Goal: Download file/media

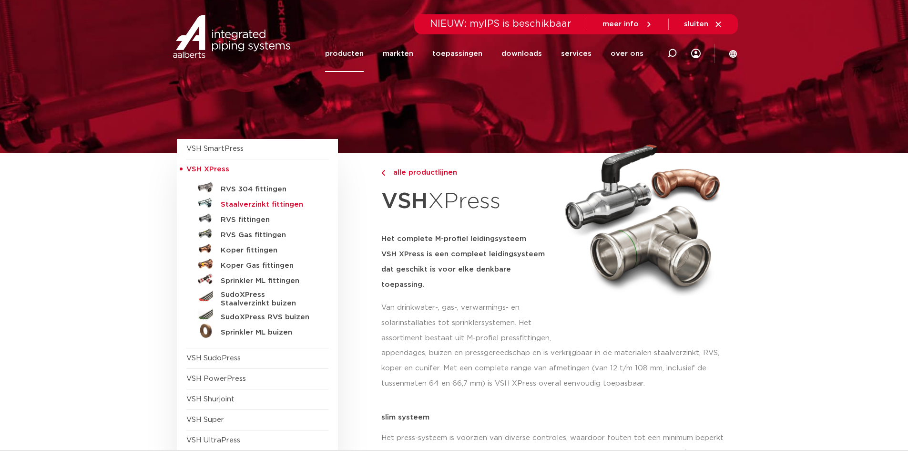
click at [281, 203] on h5 "Staalverzinkt fittingen" at bounding box center [268, 204] width 94 height 9
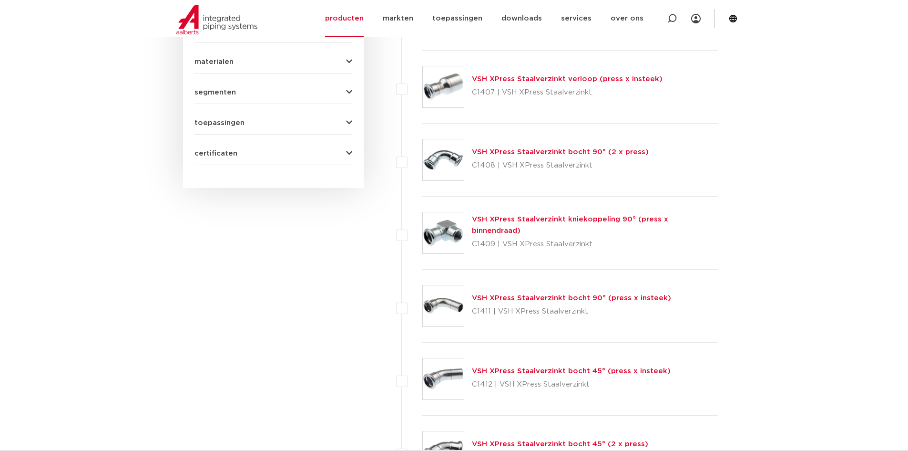
scroll to position [525, 0]
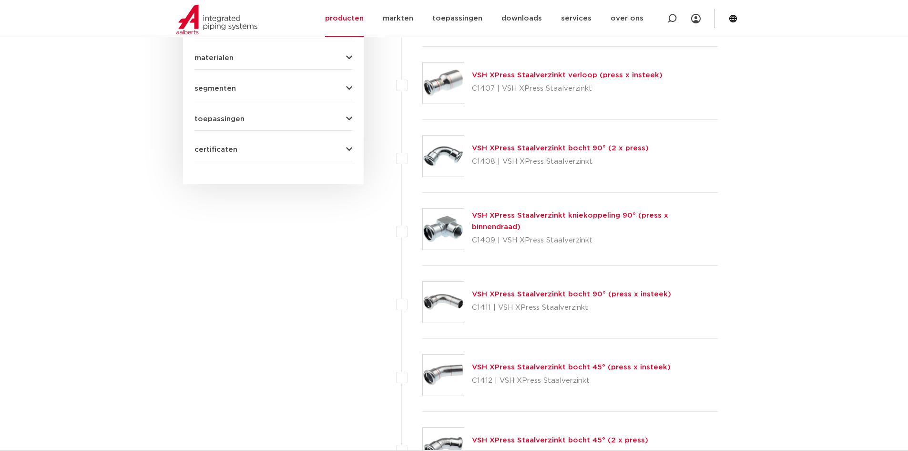
click at [572, 296] on link "VSH XPress Staalverzinkt bocht 90° (press x insteek)" at bounding box center [571, 293] width 199 height 7
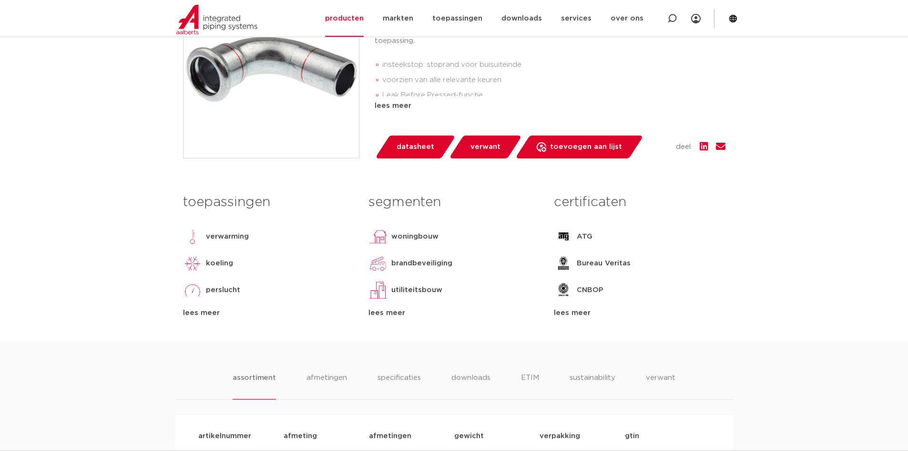
scroll to position [334, 0]
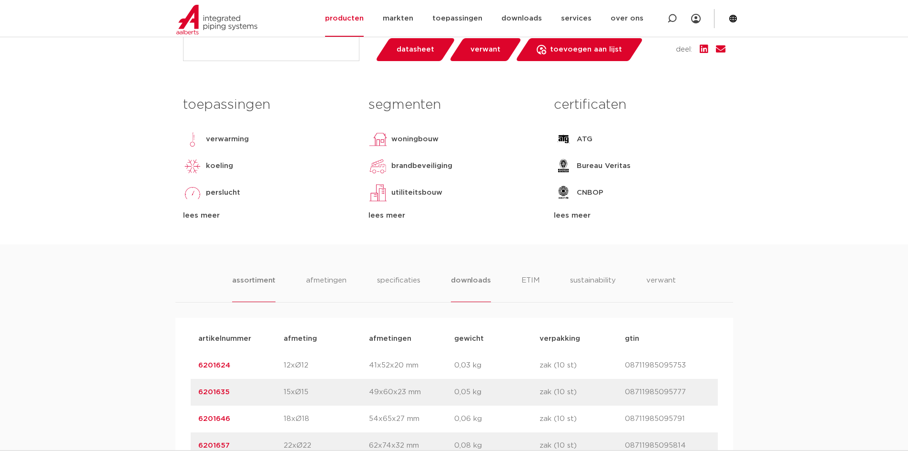
click at [478, 284] on li "downloads" at bounding box center [471, 288] width 40 height 27
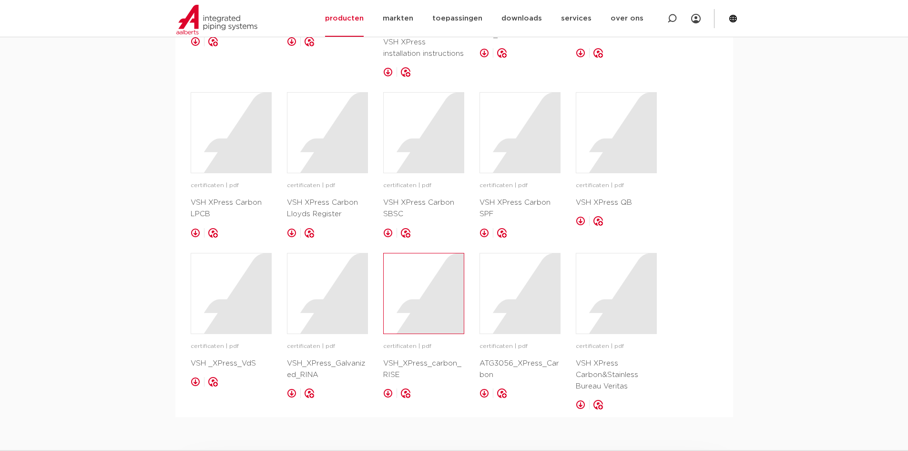
scroll to position [610, 0]
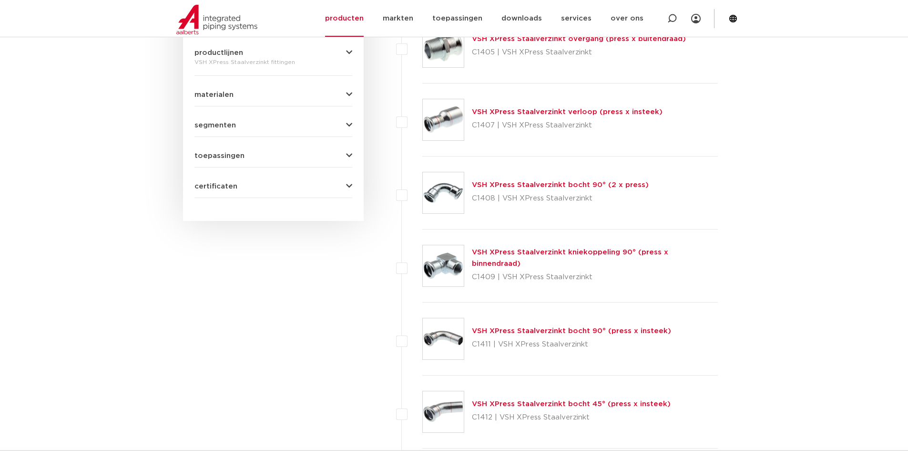
scroll to position [525, 0]
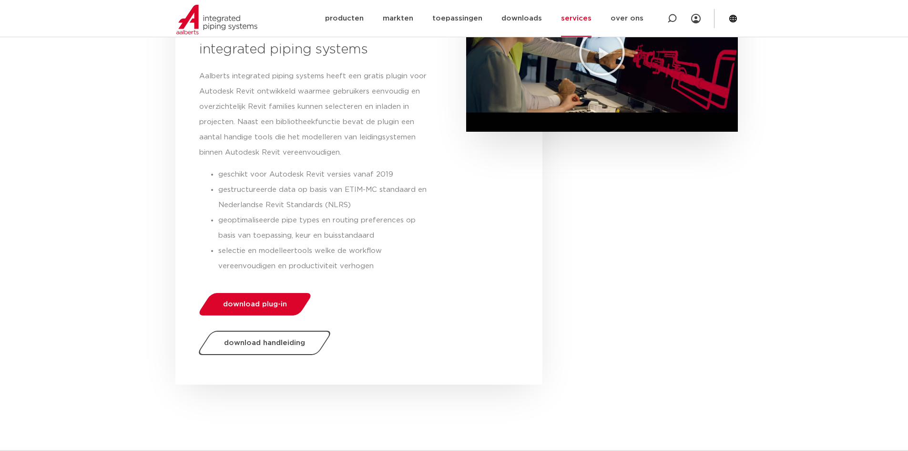
scroll to position [238, 0]
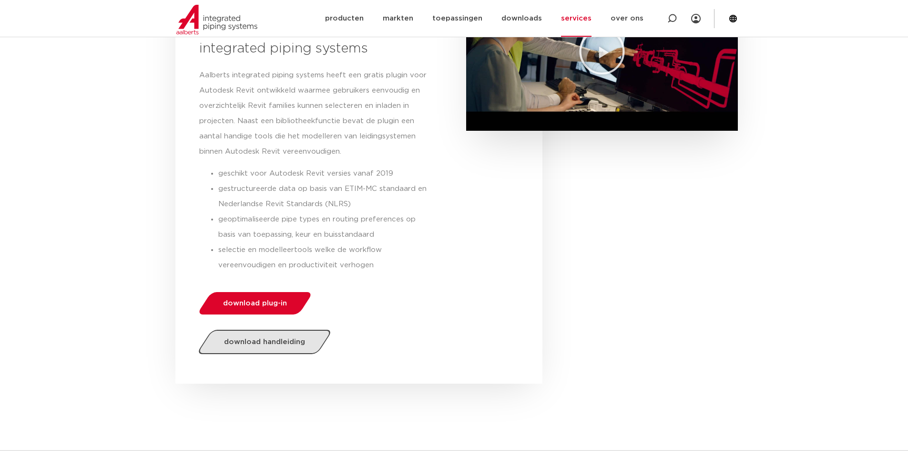
click at [305, 343] on link "download handleiding" at bounding box center [264, 341] width 137 height 24
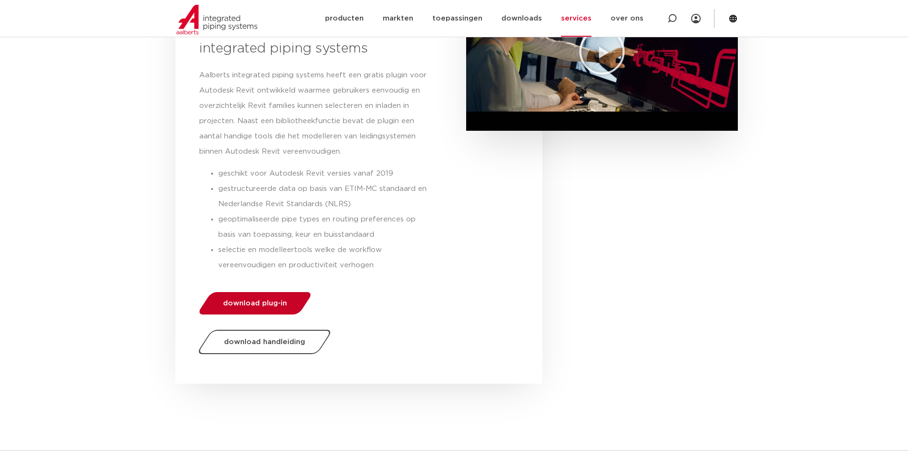
click at [263, 305] on span "download plug-in" at bounding box center [255, 302] width 64 height 7
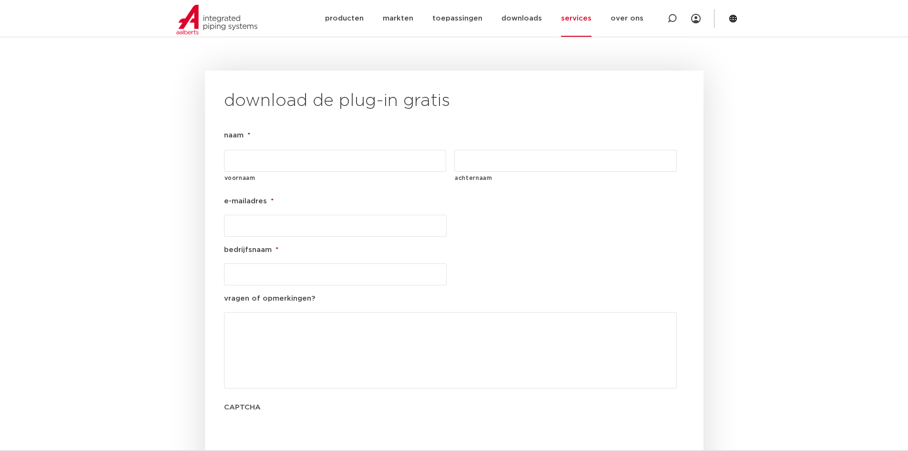
scroll to position [1089, 0]
